Goal: Task Accomplishment & Management: Complete application form

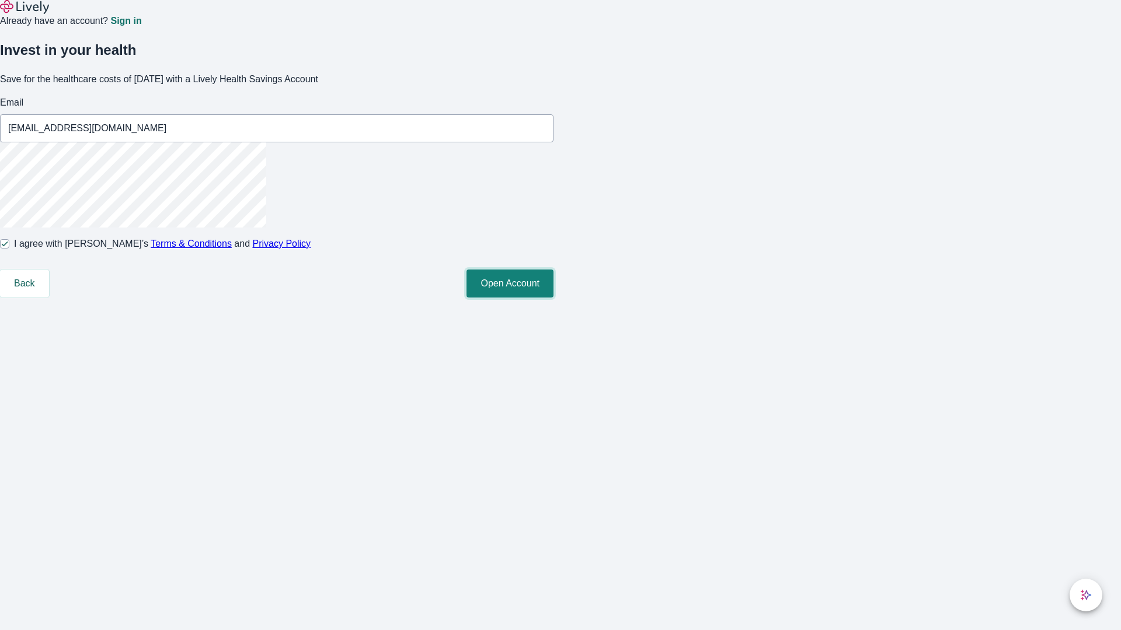
click at [553, 298] on button "Open Account" at bounding box center [509, 284] width 87 height 28
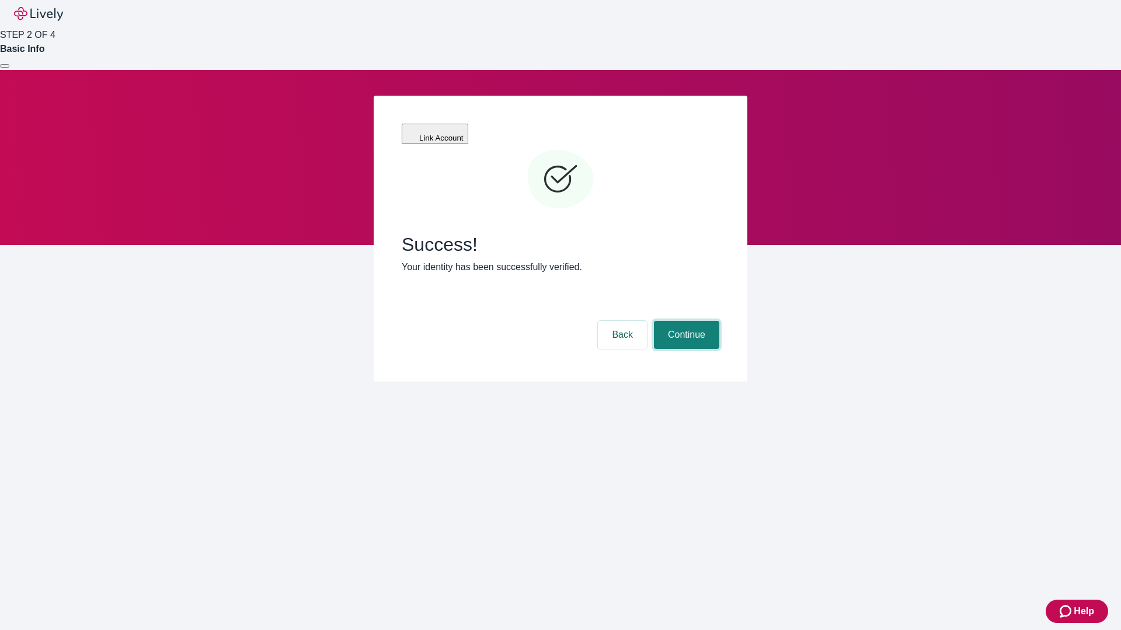
click at [685, 321] on button "Continue" at bounding box center [686, 335] width 65 height 28
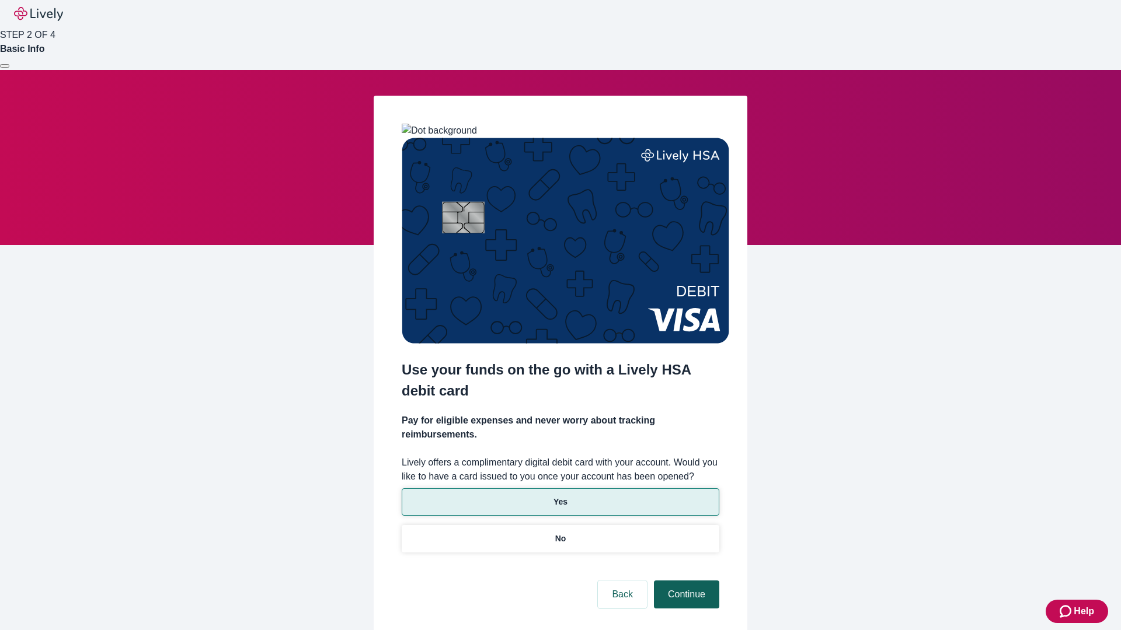
click at [560, 496] on p "Yes" at bounding box center [560, 502] width 14 height 12
click at [685, 581] on button "Continue" at bounding box center [686, 595] width 65 height 28
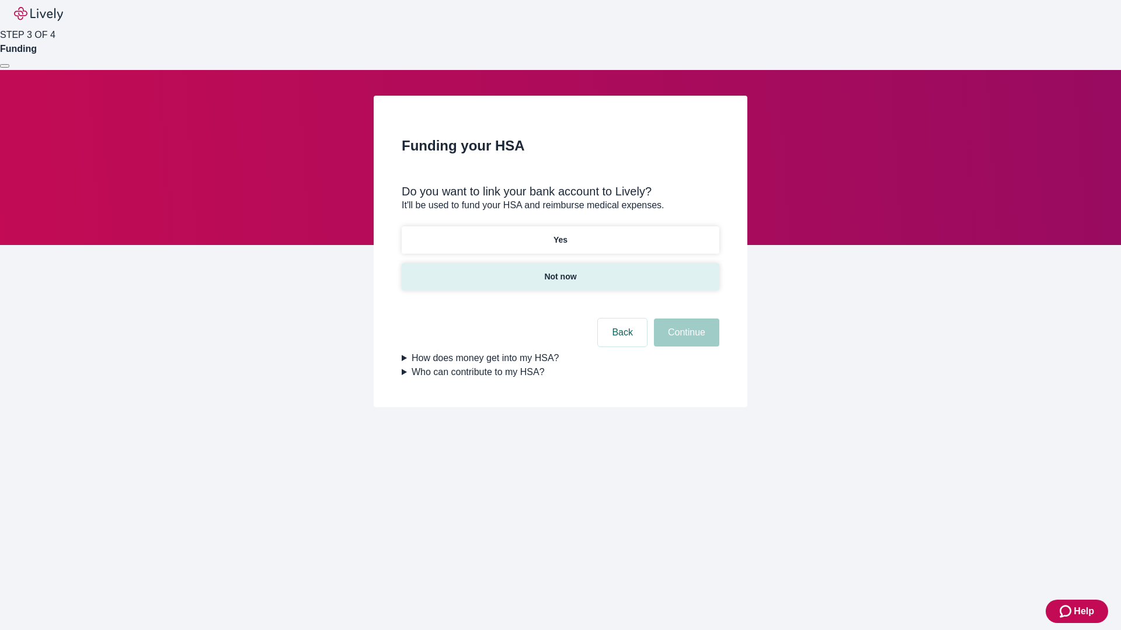
click at [560, 271] on p "Not now" at bounding box center [560, 277] width 32 height 12
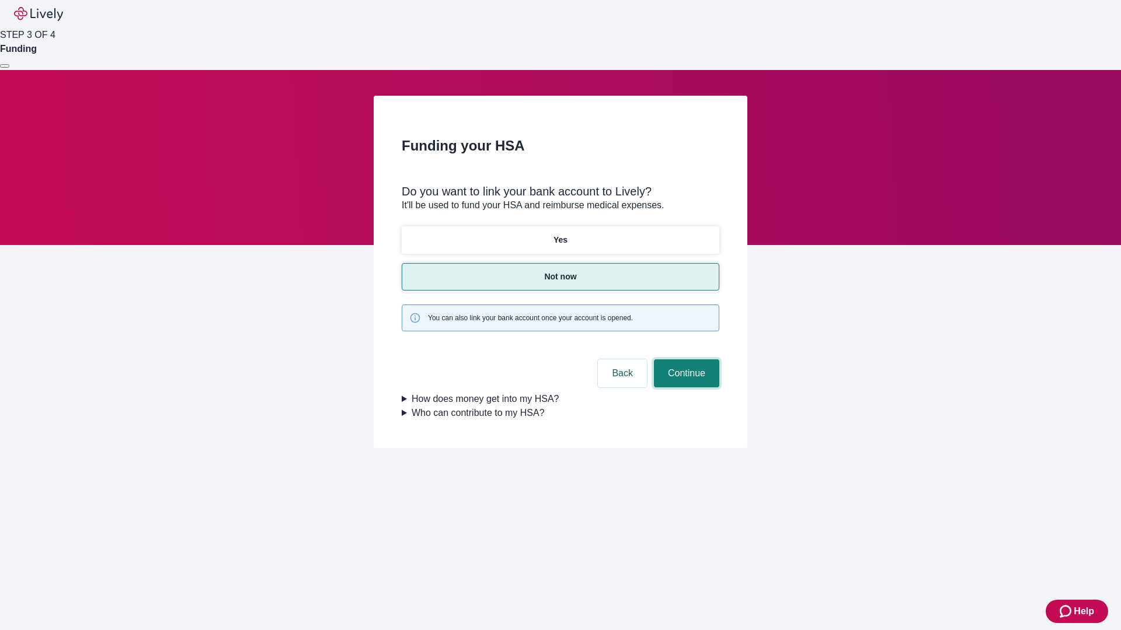
click at [685, 360] on button "Continue" at bounding box center [686, 374] width 65 height 28
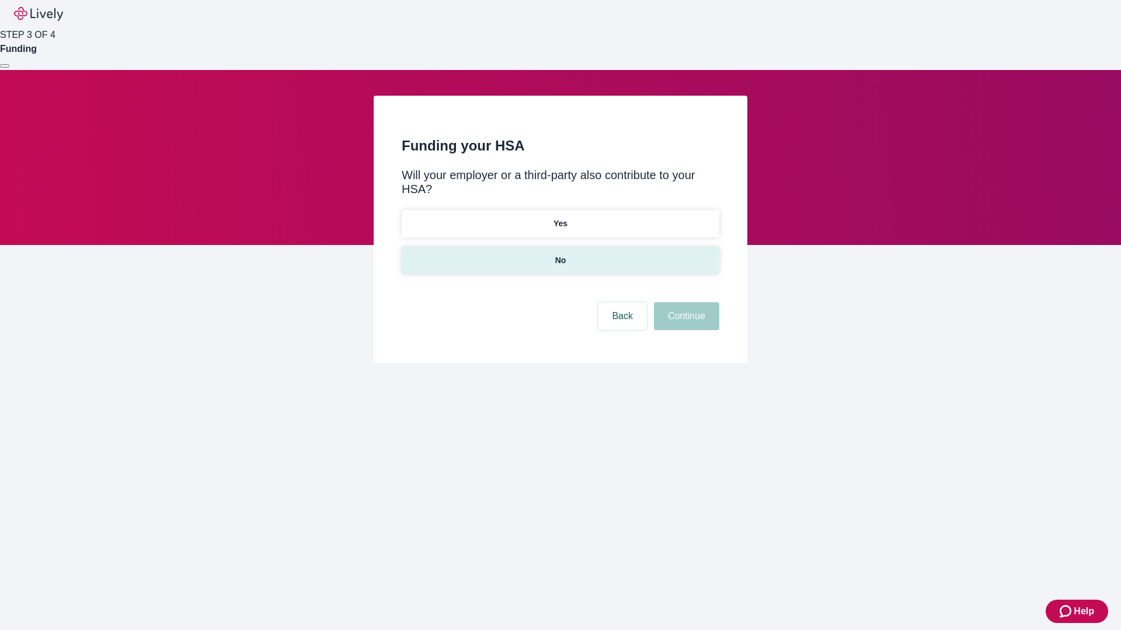
click at [560, 255] on p "No" at bounding box center [560, 261] width 11 height 12
click at [685, 302] on button "Continue" at bounding box center [686, 316] width 65 height 28
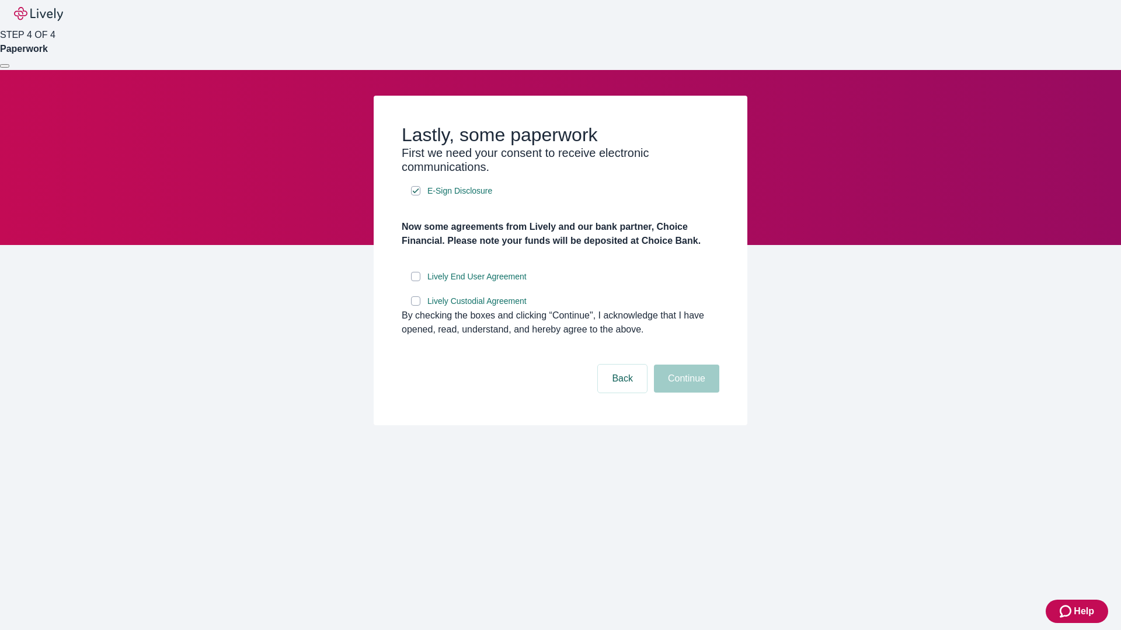
click at [416, 281] on input "Lively End User Agreement" at bounding box center [415, 276] width 9 height 9
checkbox input "true"
click at [416, 306] on input "Lively Custodial Agreement" at bounding box center [415, 301] width 9 height 9
checkbox input "true"
click at [685, 393] on button "Continue" at bounding box center [686, 379] width 65 height 28
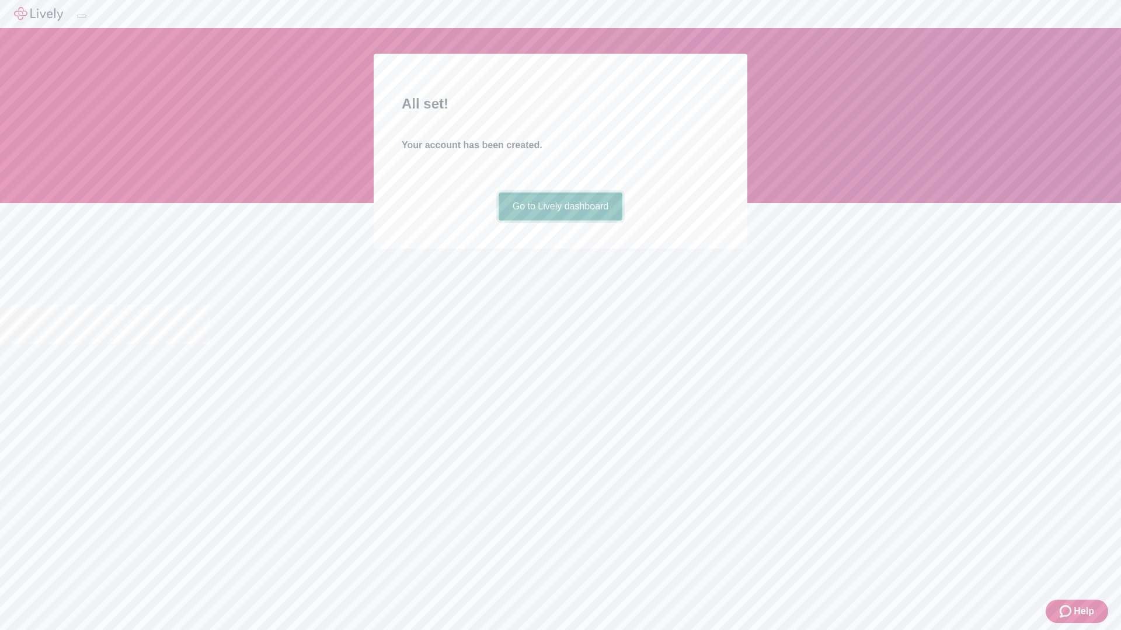
click at [560, 221] on link "Go to Lively dashboard" at bounding box center [561, 207] width 124 height 28
